Goal: Information Seeking & Learning: Learn about a topic

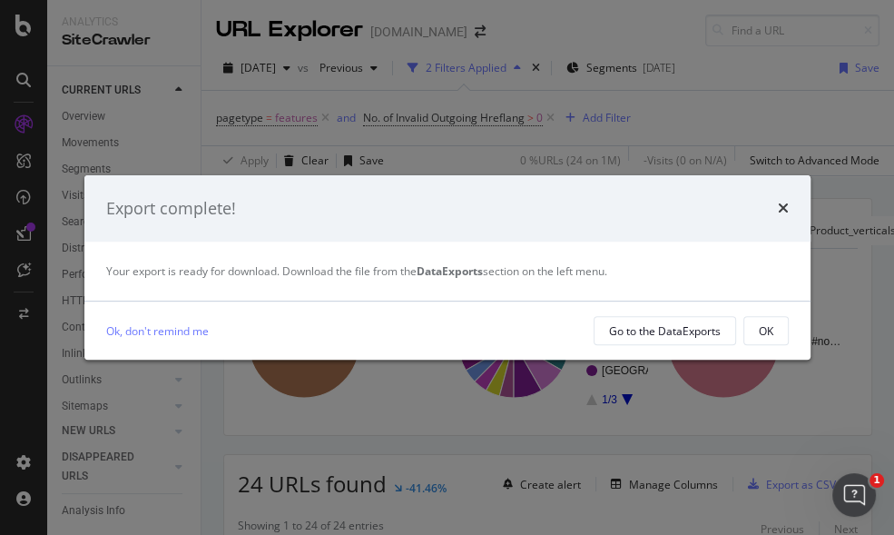
click at [789, 210] on div "Export complete!" at bounding box center [447, 208] width 726 height 67
click at [785, 209] on icon "times" at bounding box center [783, 208] width 11 height 15
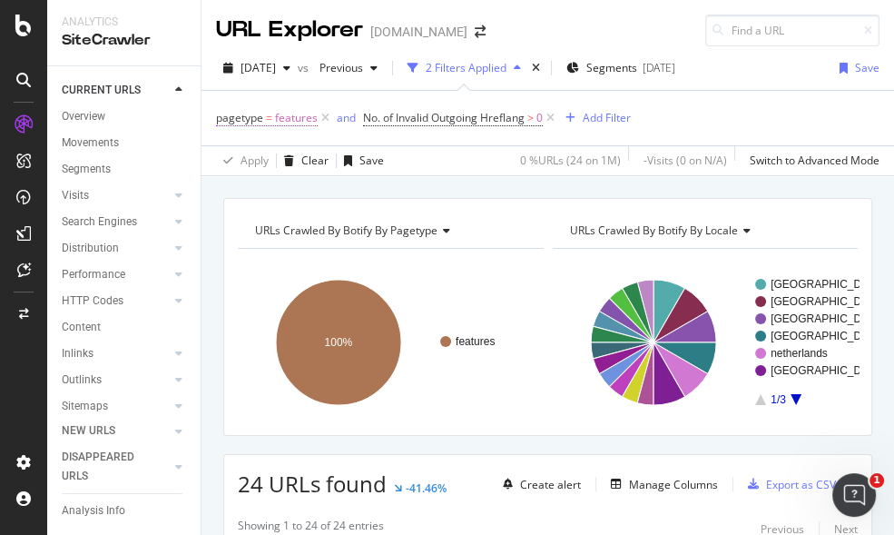
click at [294, 120] on span "features" at bounding box center [296, 117] width 43 height 25
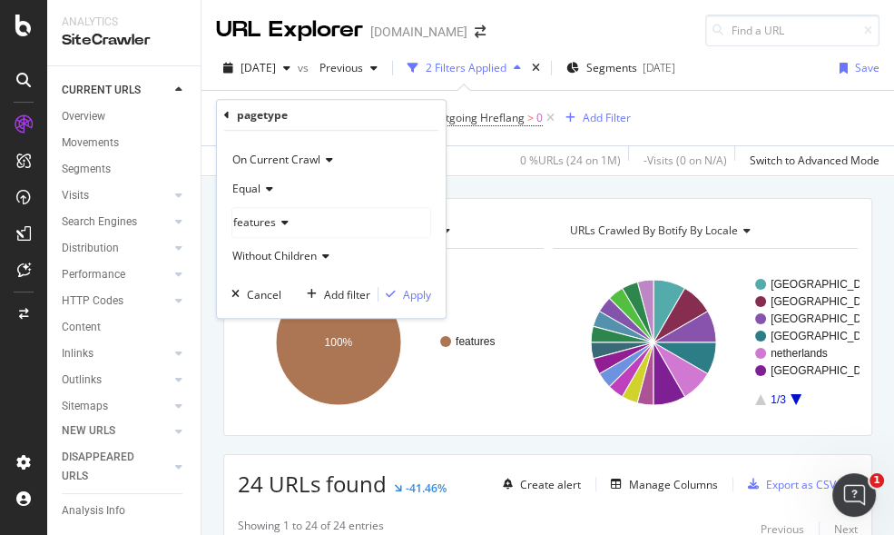
click at [283, 227] on icon at bounding box center [282, 222] width 13 height 11
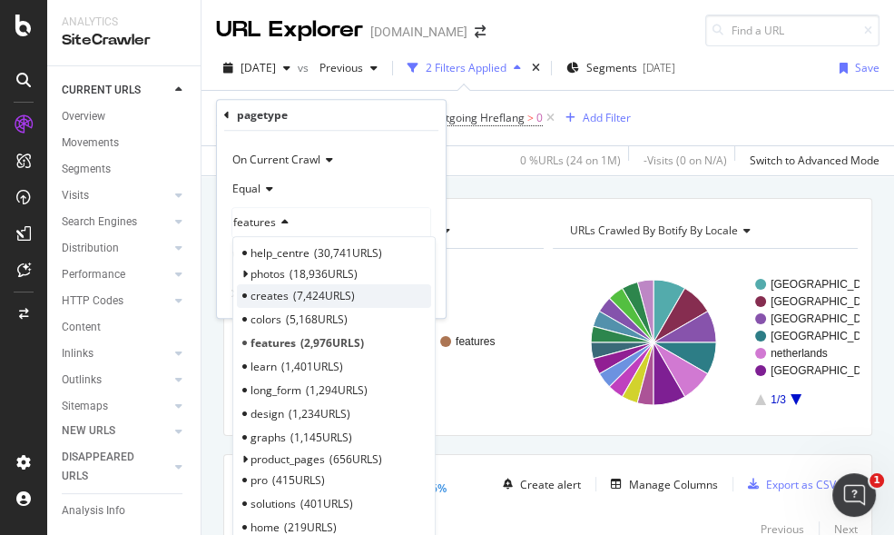
scroll to position [99, 0]
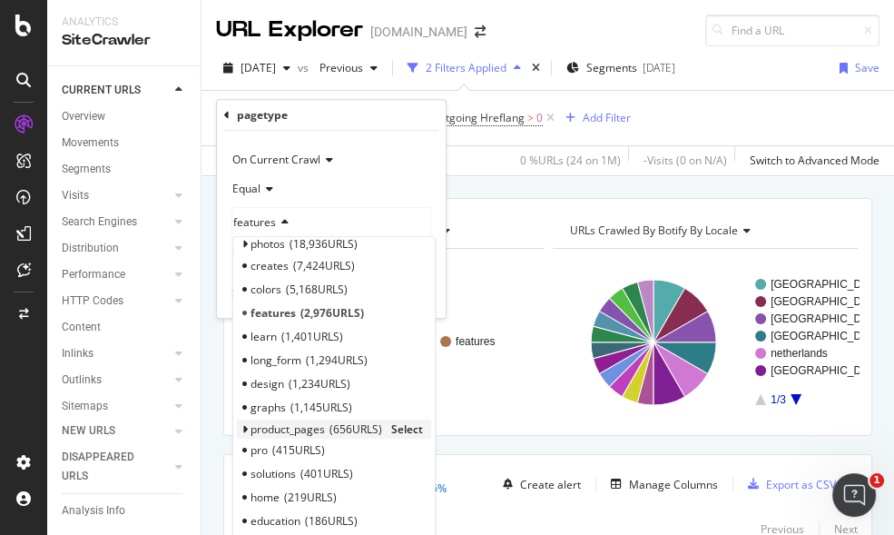
click at [271, 431] on span "product_pages" at bounding box center [288, 428] width 74 height 15
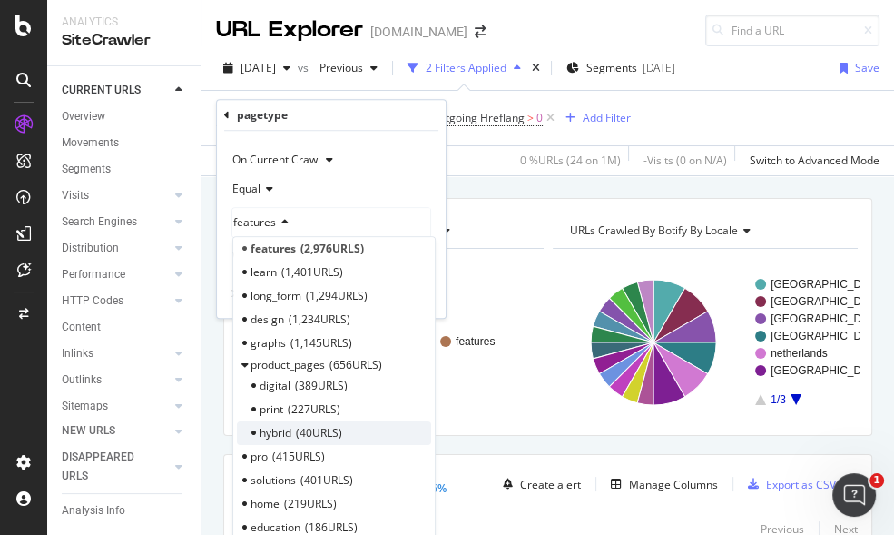
scroll to position [167, 0]
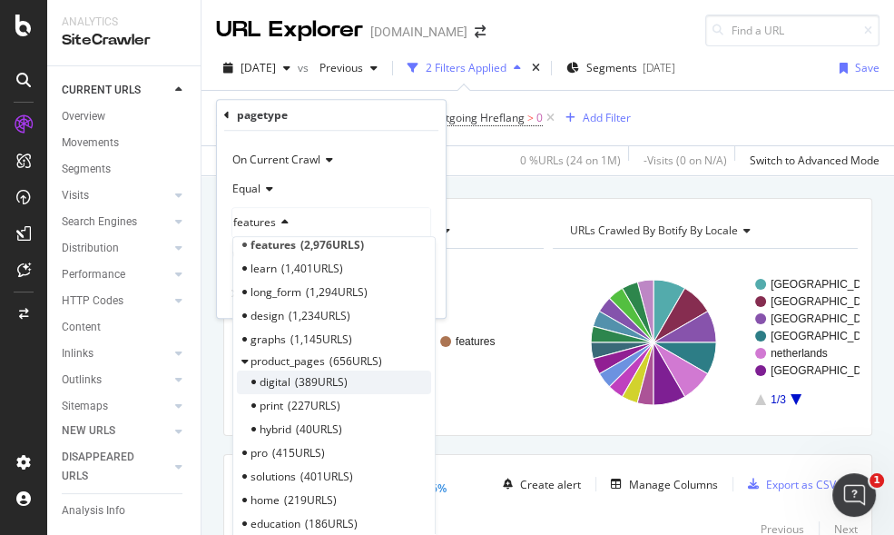
click at [342, 388] on span "389 URLS" at bounding box center [321, 381] width 53 height 15
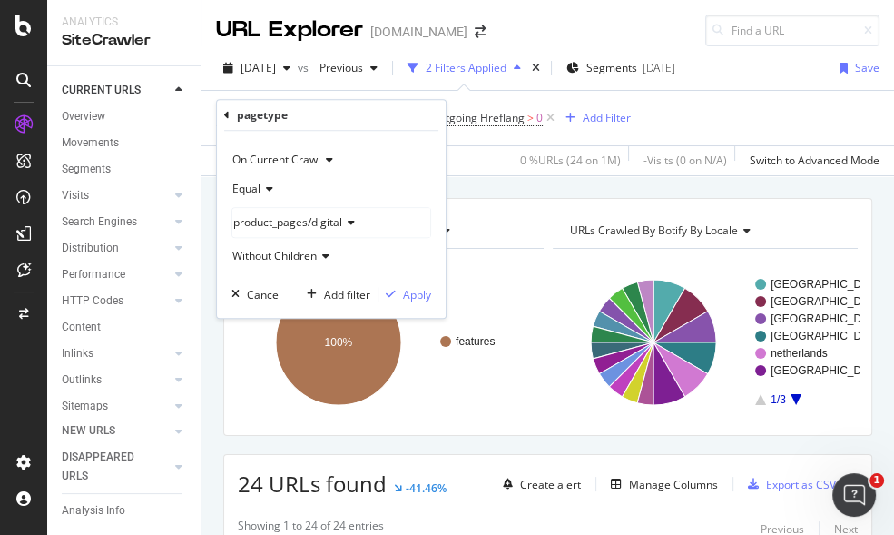
click at [349, 226] on icon at bounding box center [348, 222] width 13 height 11
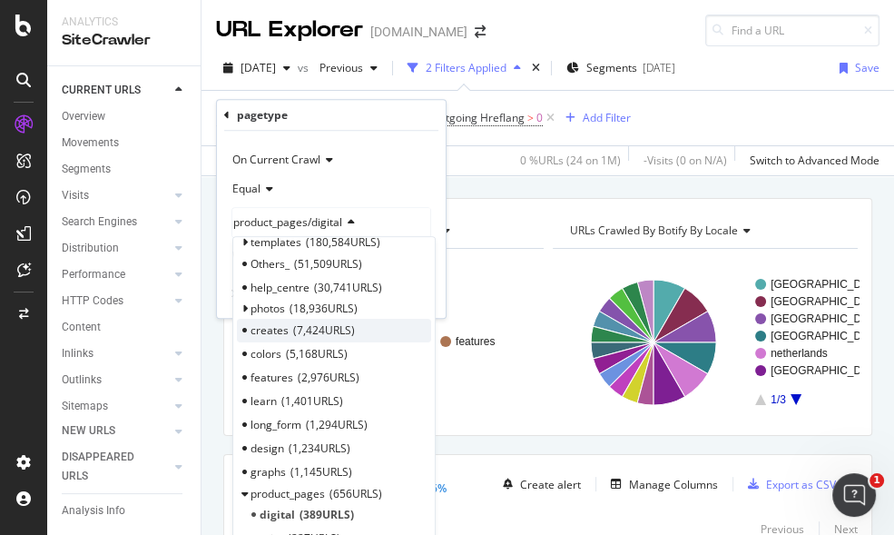
scroll to position [53, 0]
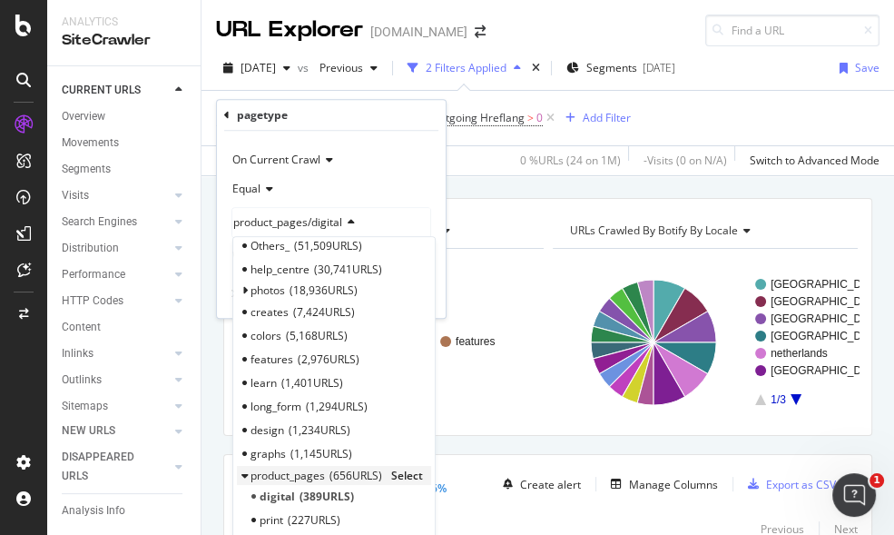
click at [314, 472] on span "product_pages" at bounding box center [288, 474] width 74 height 15
click at [404, 467] on span "Select" at bounding box center [407, 474] width 32 height 15
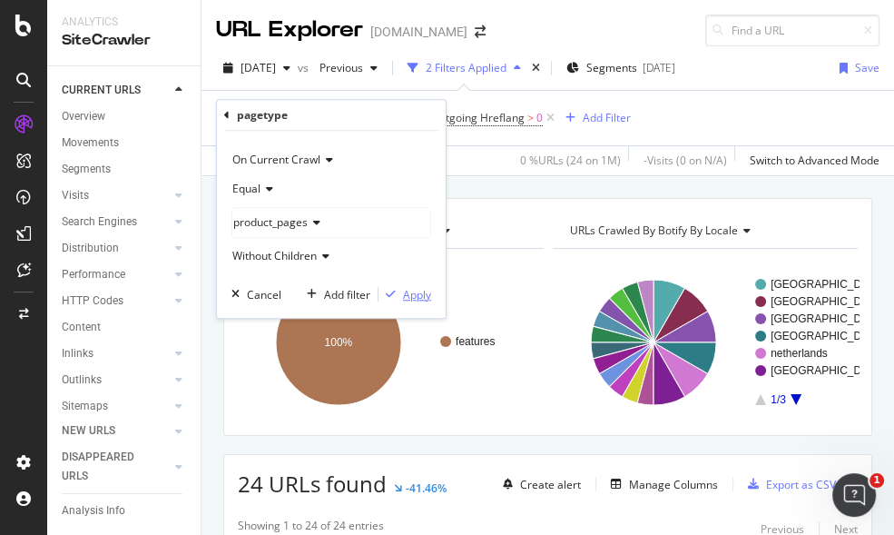
click at [420, 292] on div "Apply" at bounding box center [417, 294] width 28 height 15
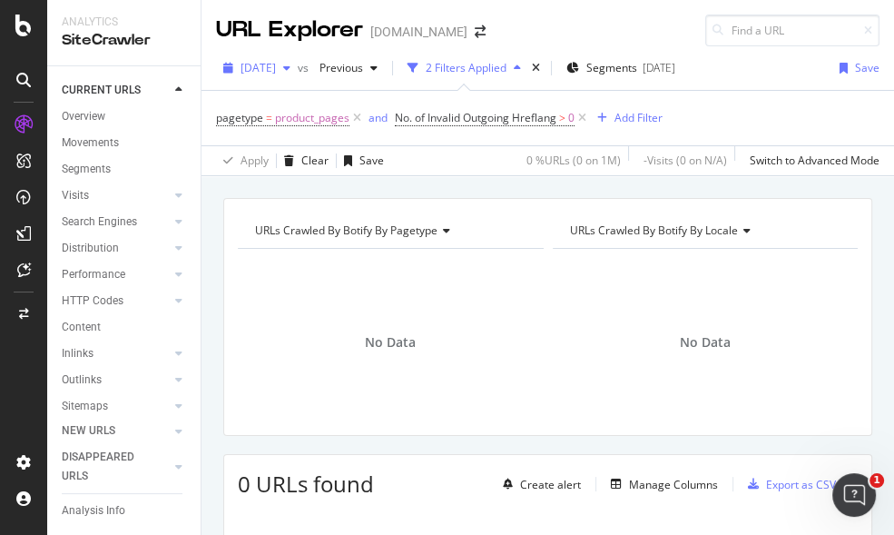
click at [298, 74] on div "[DATE]" at bounding box center [257, 67] width 82 height 27
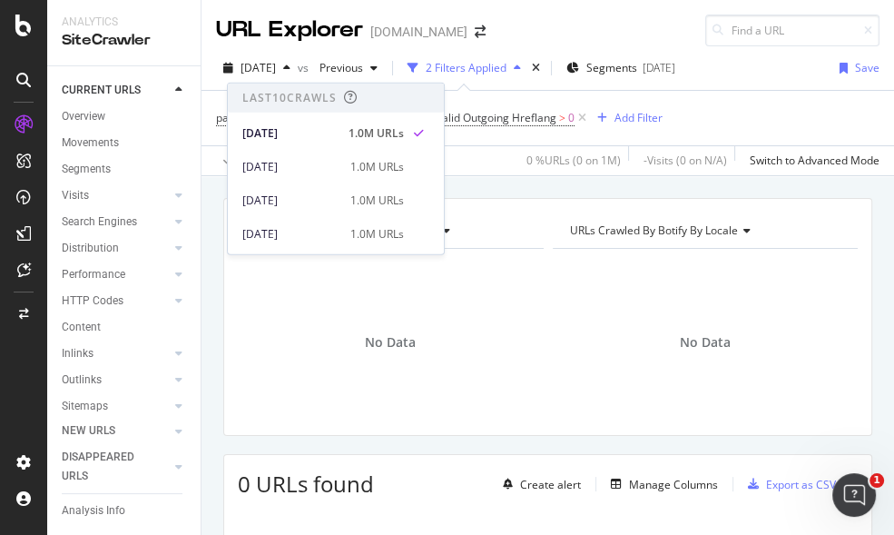
click at [615, 337] on div "No Data" at bounding box center [706, 342] width 306 height 158
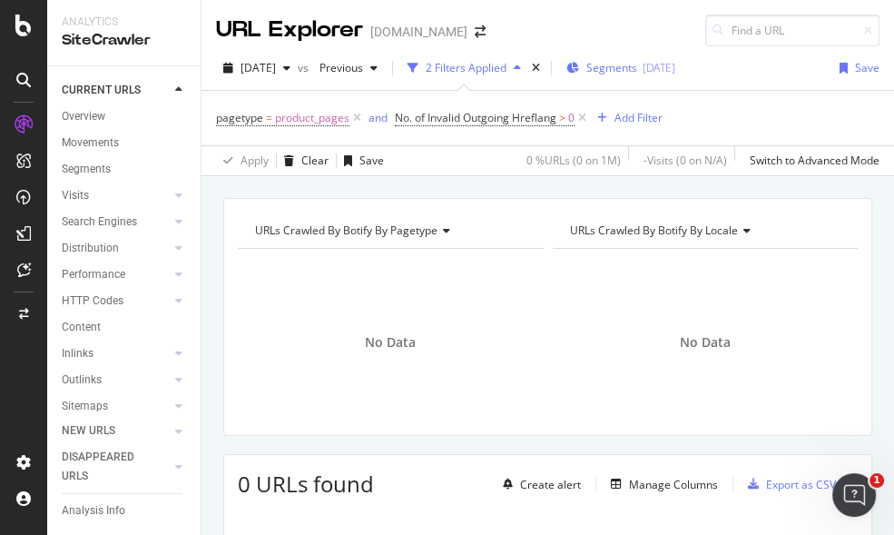
click at [636, 68] on span "Segments" at bounding box center [611, 67] width 51 height 15
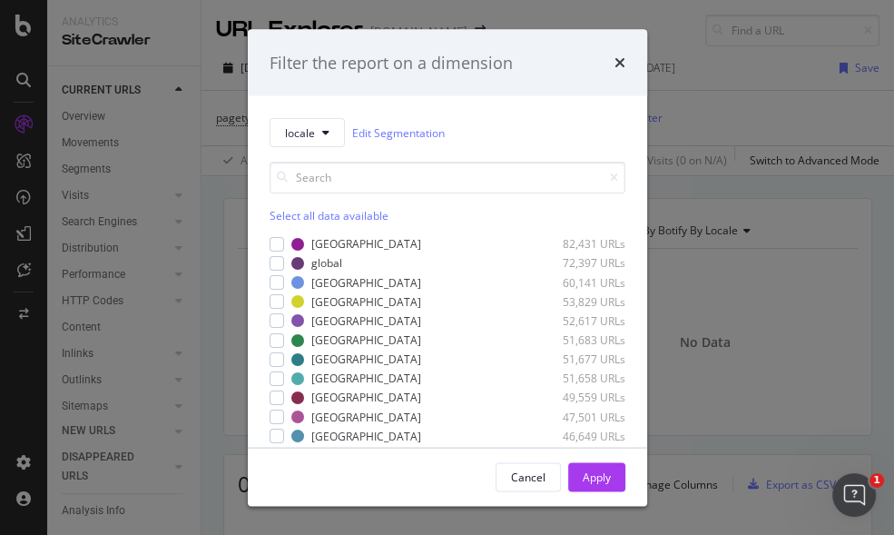
click at [610, 59] on div "Filter the report on a dimension" at bounding box center [448, 63] width 356 height 24
click at [615, 60] on icon "times" at bounding box center [620, 62] width 11 height 15
